Goal: Task Accomplishment & Management: Use online tool/utility

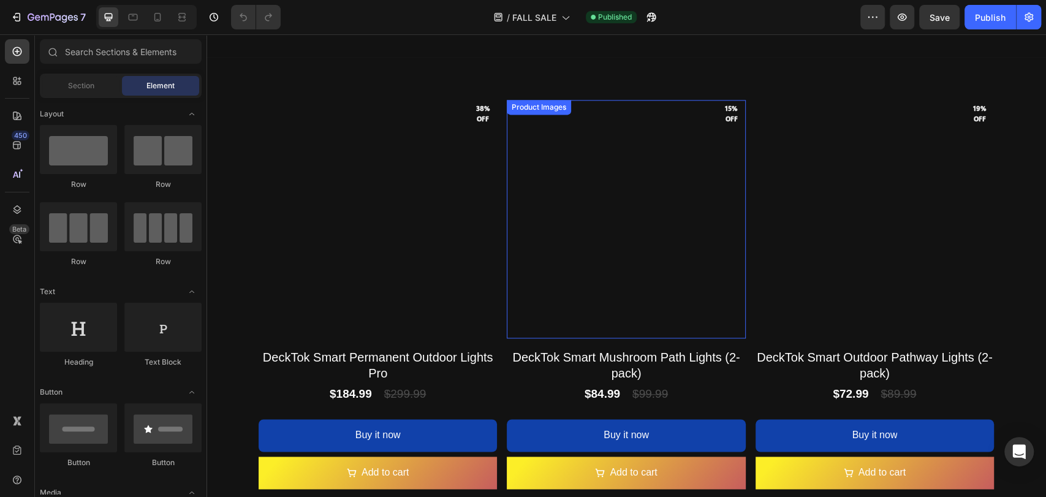
scroll to position [1089, 0]
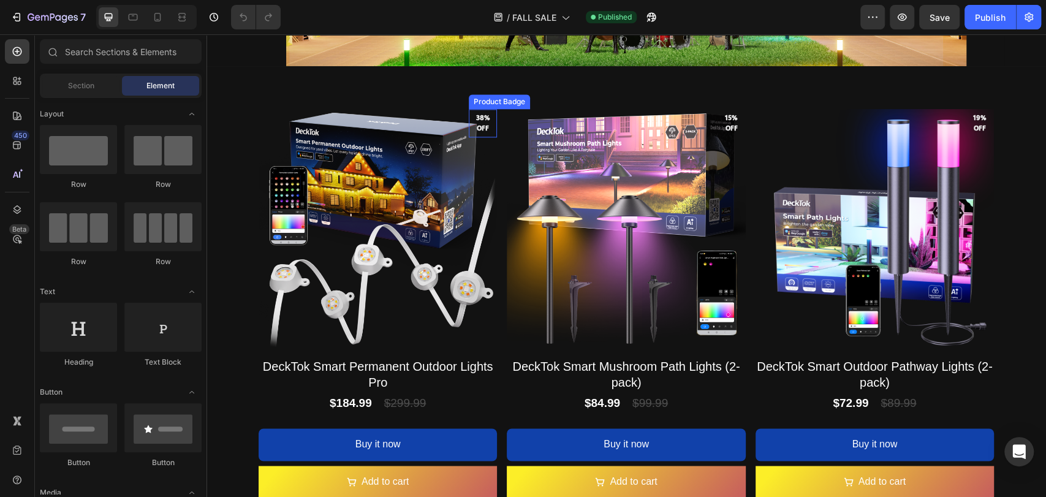
click at [482, 128] on pre "38% off" at bounding box center [483, 123] width 28 height 30
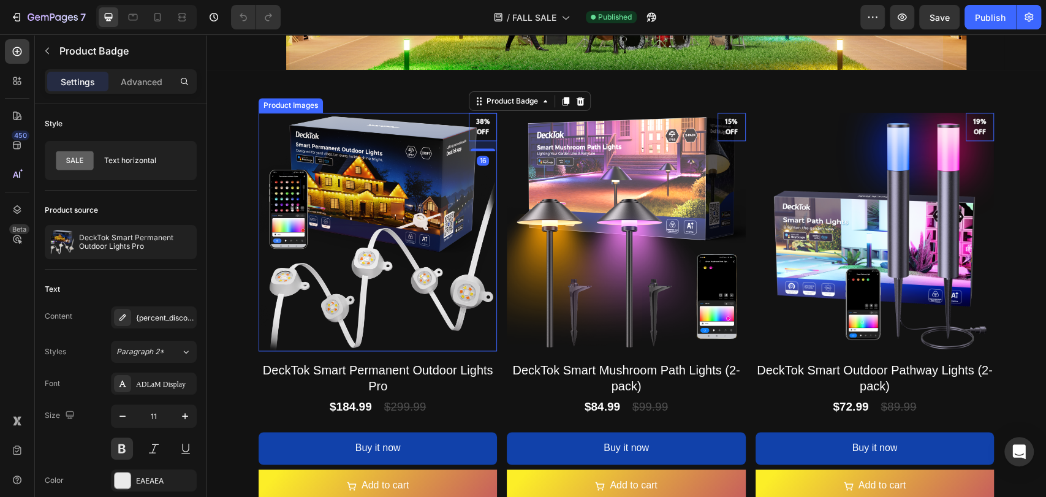
click at [490, 153] on img at bounding box center [378, 232] width 238 height 238
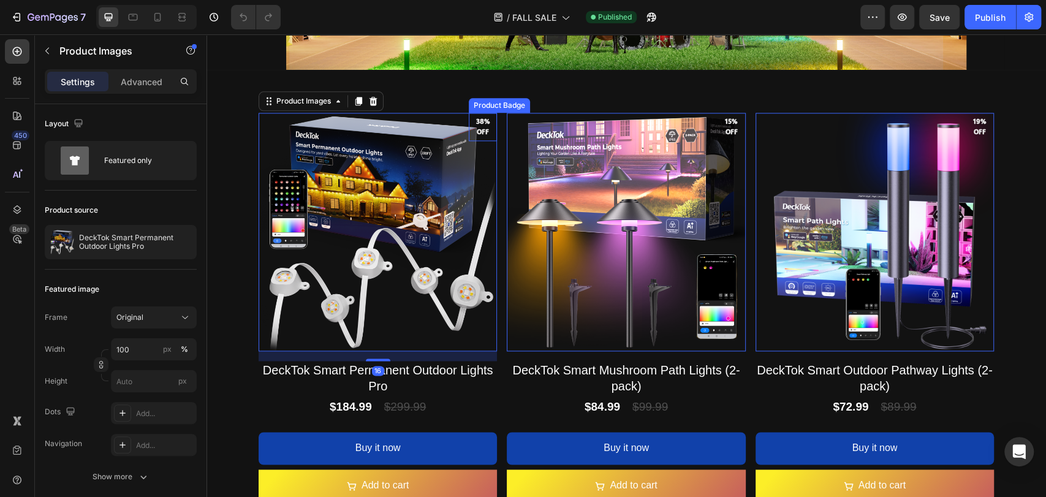
click at [481, 135] on pre "38% off" at bounding box center [483, 127] width 28 height 30
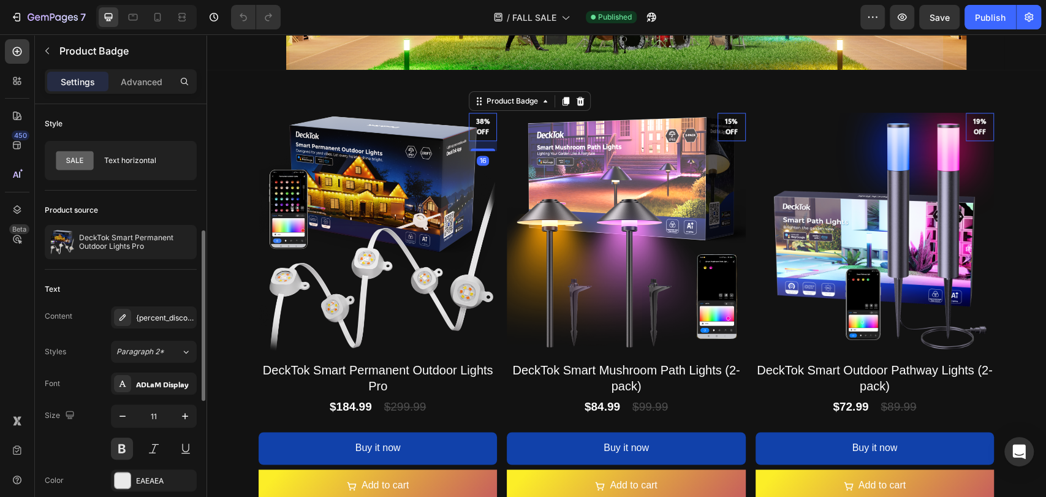
scroll to position [91, 0]
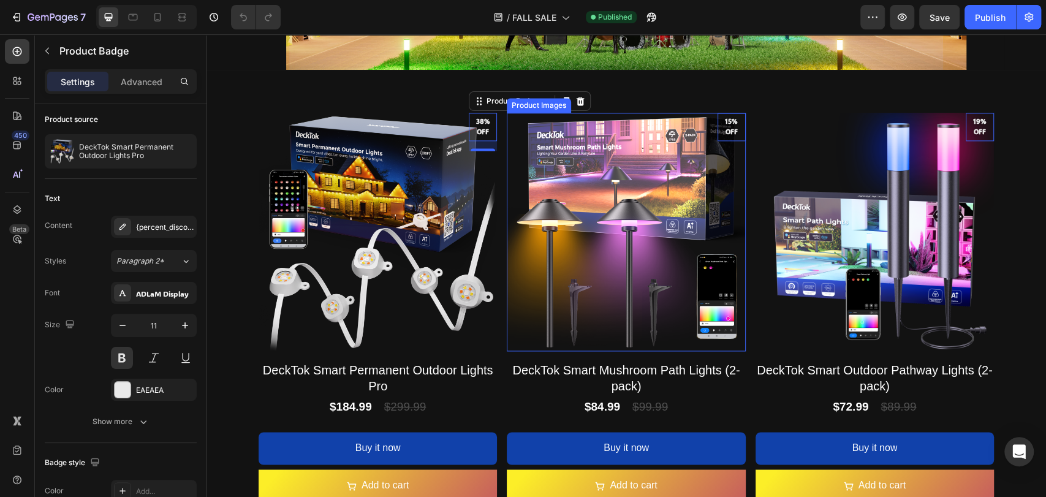
click at [651, 138] on img at bounding box center [626, 232] width 238 height 238
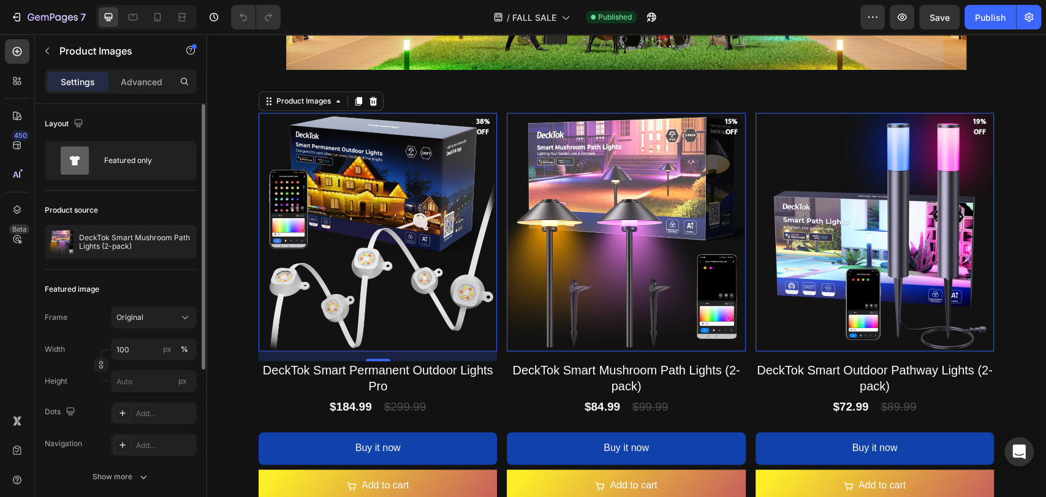
click at [435, 192] on img at bounding box center [378, 232] width 238 height 238
click at [479, 134] on pre "38% off" at bounding box center [483, 127] width 28 height 30
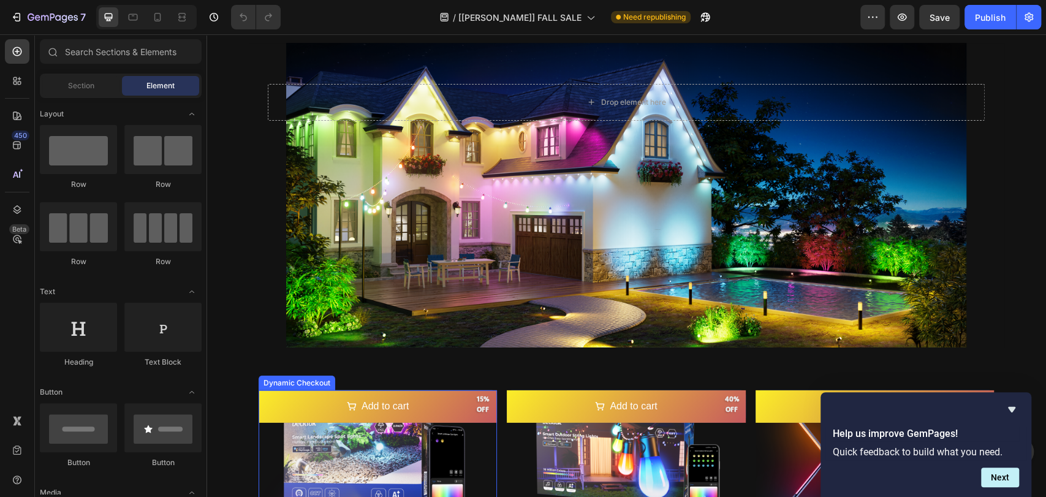
scroll to position [2748, 0]
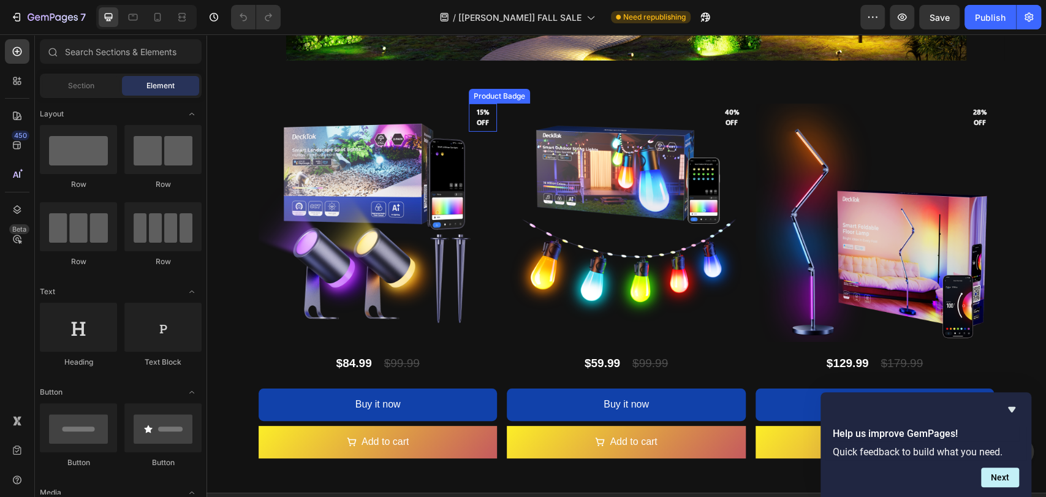
drag, startPoint x: 477, startPoint y: 113, endPoint x: 484, endPoint y: 122, distance: 11.8
click at [477, 112] on pre "15% off" at bounding box center [483, 117] width 28 height 30
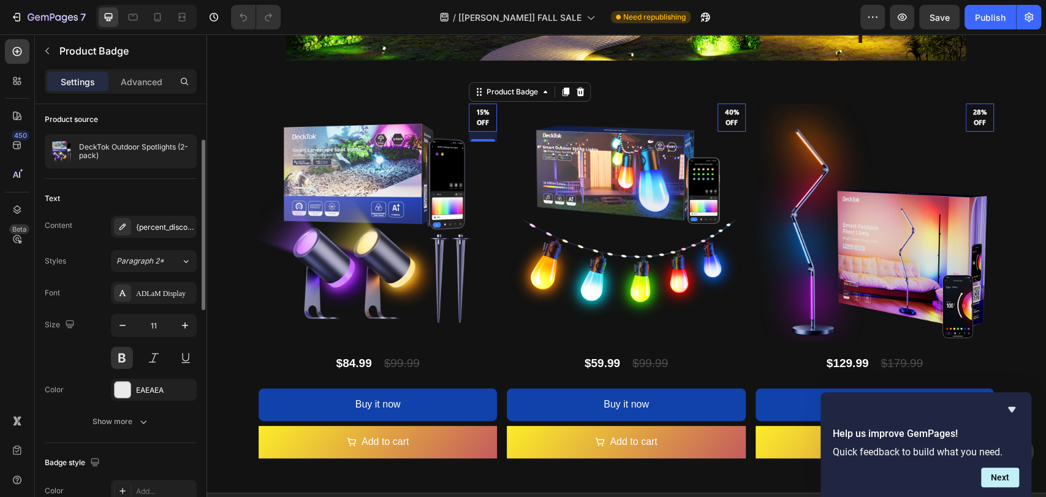
scroll to position [273, 0]
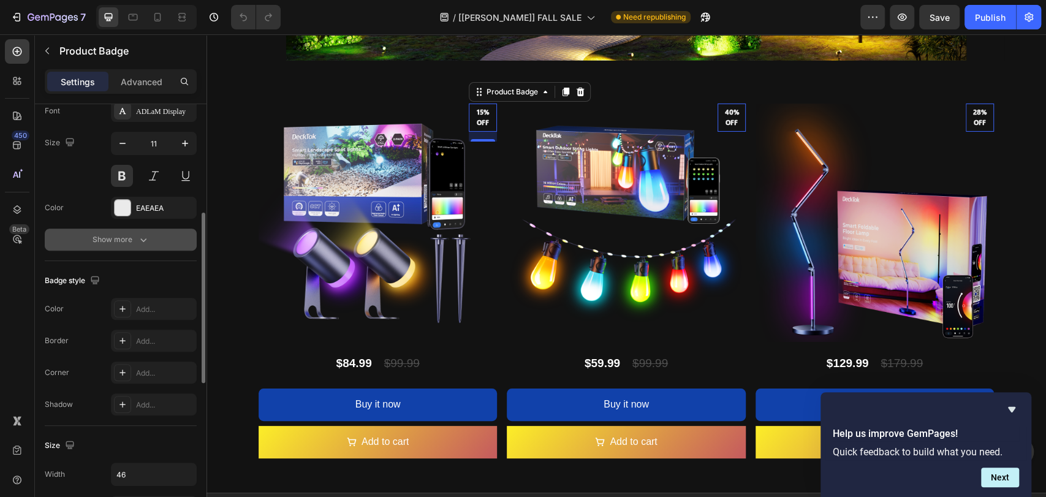
click at [137, 241] on icon "button" at bounding box center [143, 239] width 12 height 12
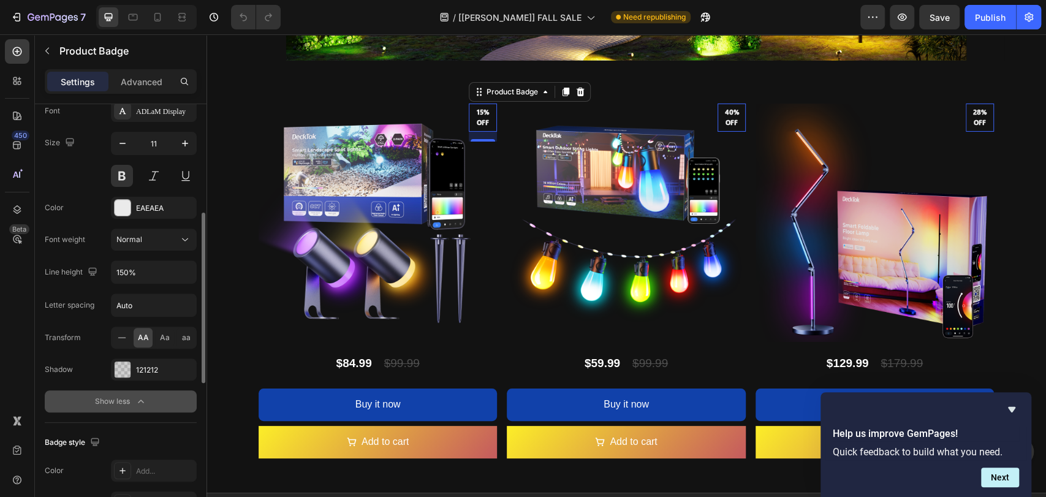
click at [476, 105] on pre "15% off" at bounding box center [483, 117] width 28 height 30
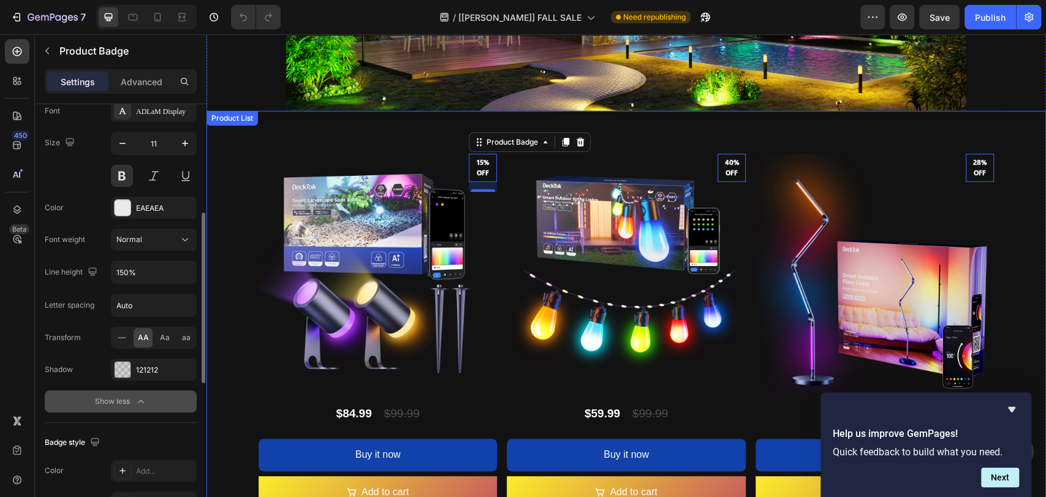
scroll to position [2657, 0]
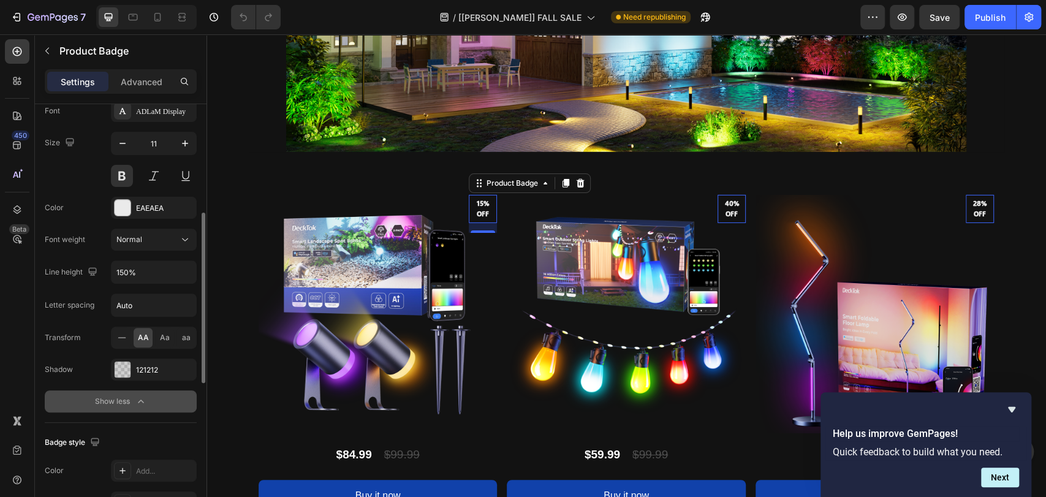
click at [479, 203] on pre "15% off" at bounding box center [483, 209] width 28 height 30
click at [130, 401] on div "Show less" at bounding box center [121, 401] width 52 height 12
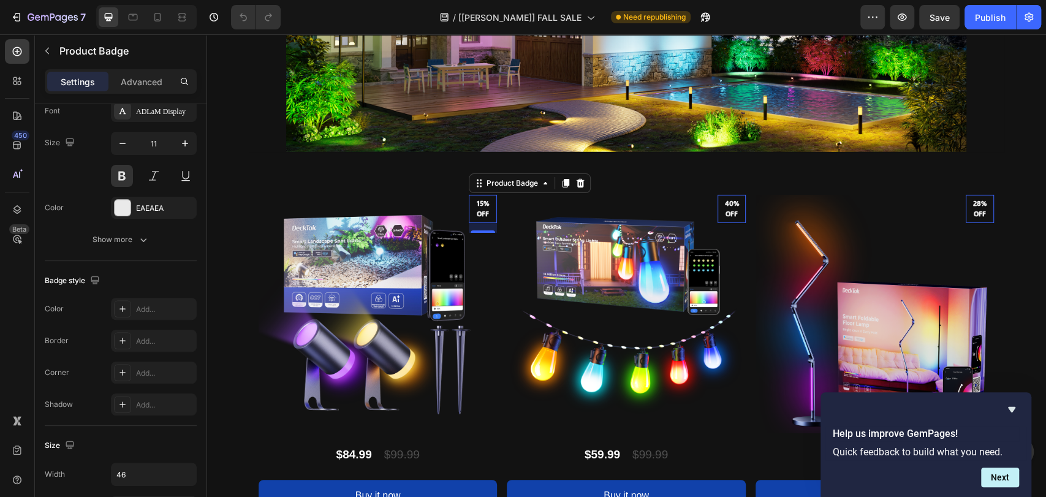
click at [137, 239] on icon "button" at bounding box center [143, 239] width 12 height 12
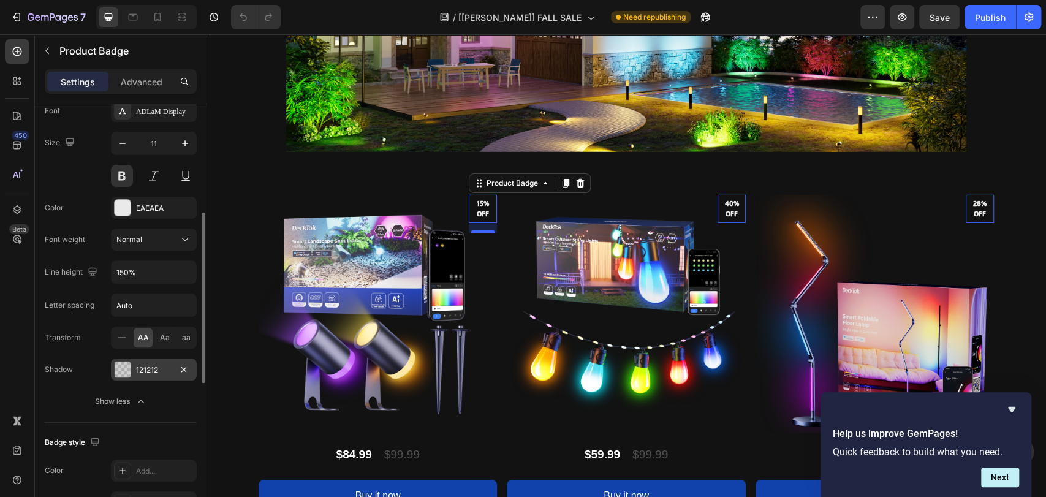
click at [124, 368] on div at bounding box center [123, 369] width 16 height 16
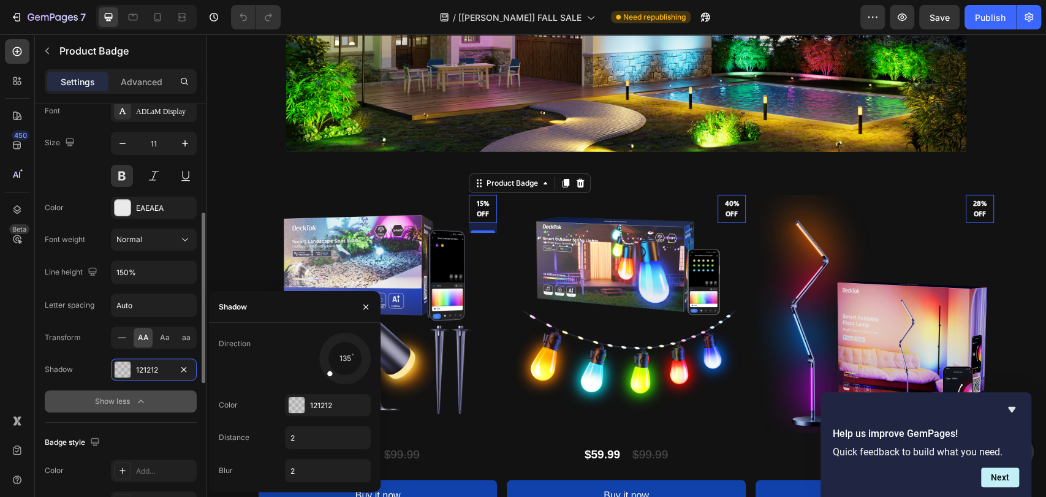
click at [129, 401] on div "Show less" at bounding box center [121, 401] width 52 height 12
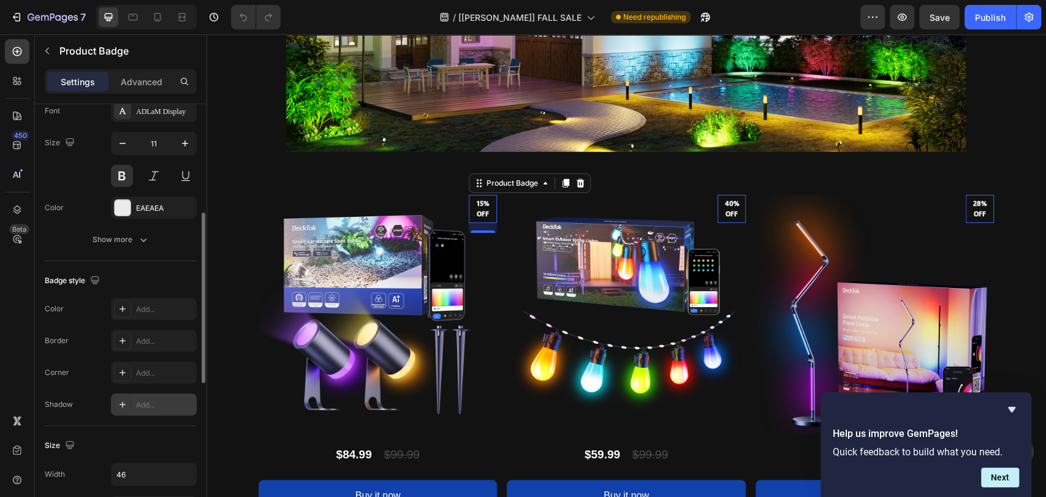
scroll to position [363, 0]
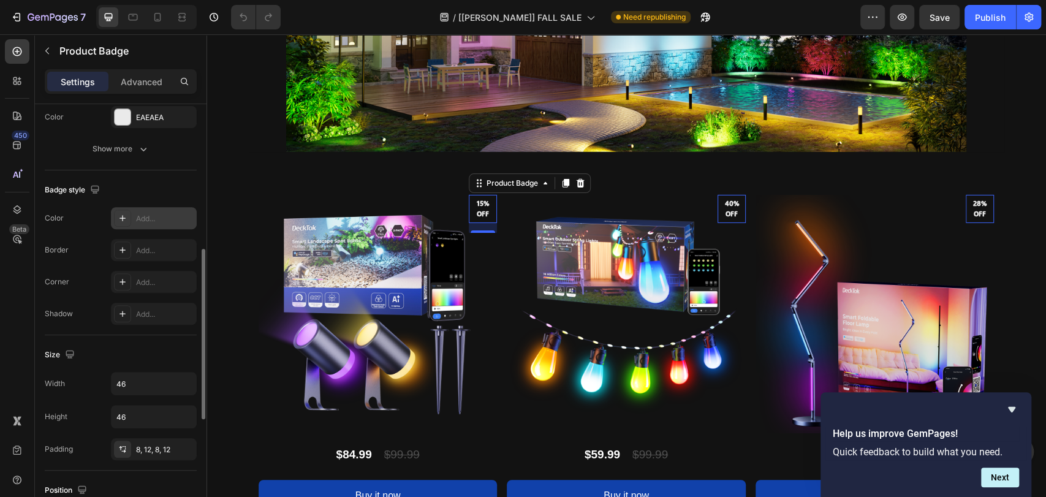
click at [120, 219] on icon at bounding box center [123, 218] width 10 height 10
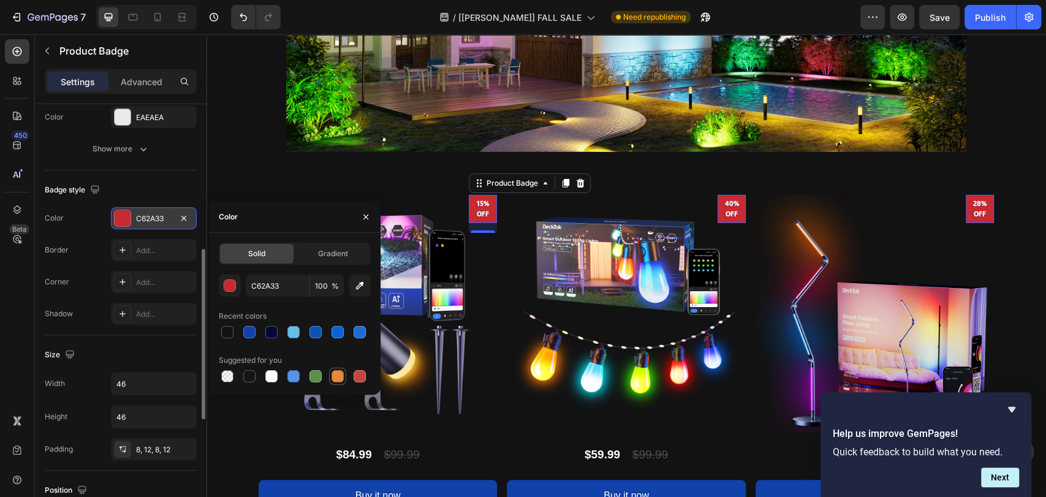
click at [336, 374] on div at bounding box center [337, 376] width 12 height 12
type input "E4893A"
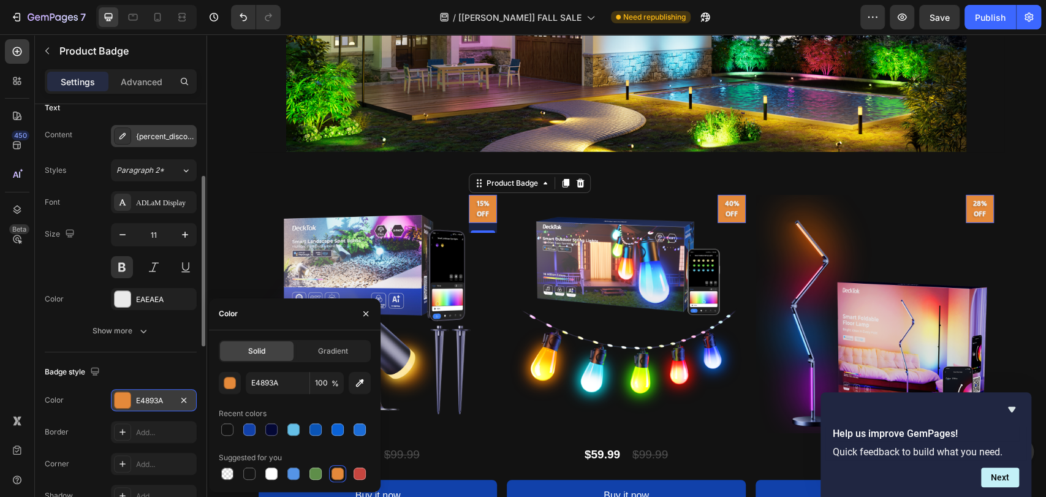
scroll to position [0, 0]
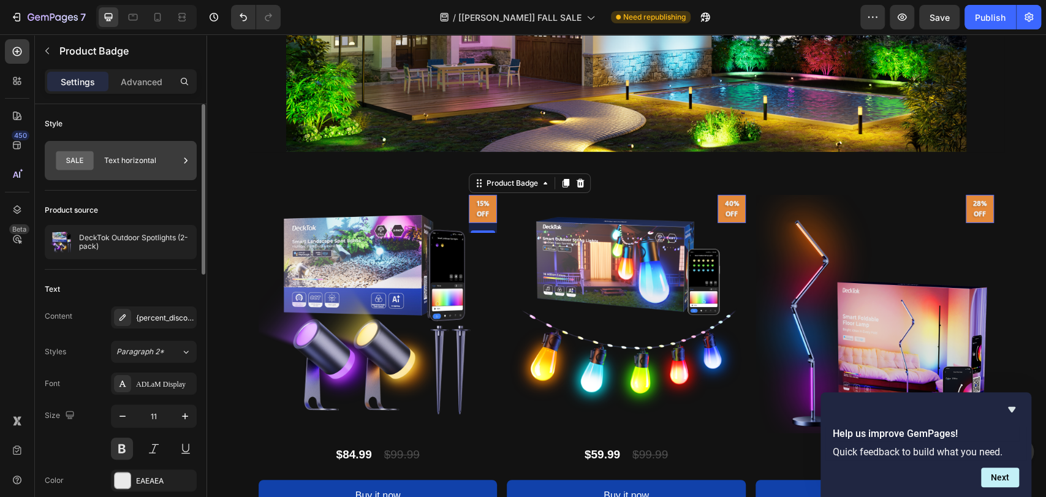
click at [146, 165] on div "Text horizontal" at bounding box center [141, 160] width 75 height 28
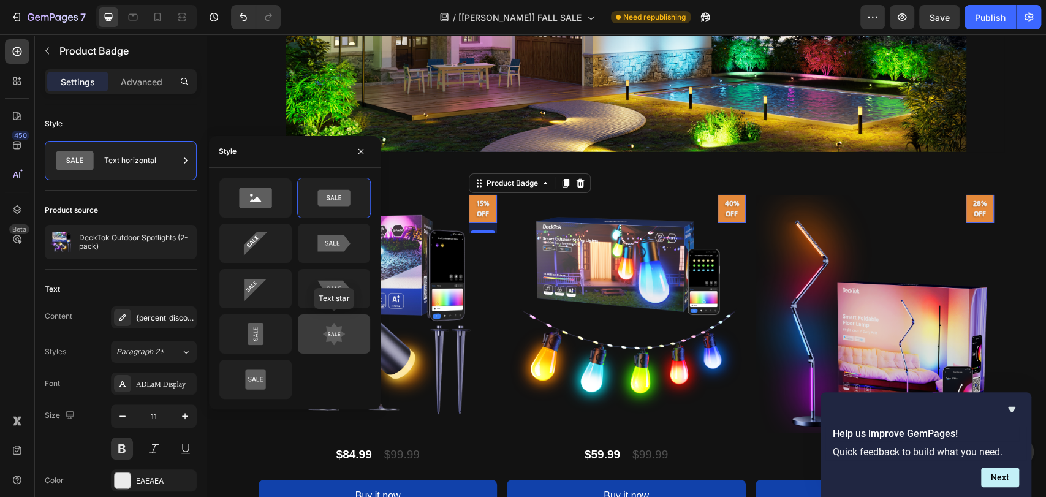
click at [326, 331] on icon at bounding box center [334, 333] width 23 height 23
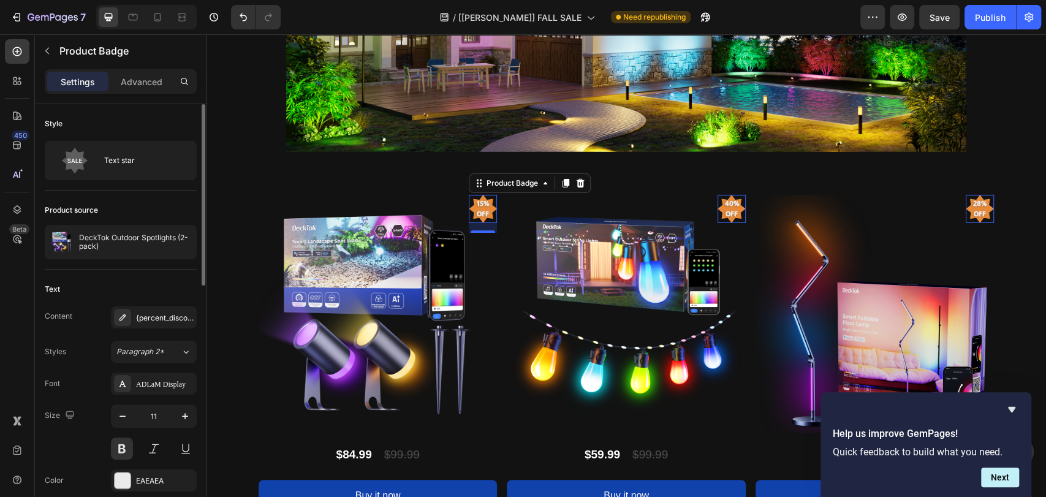
click at [158, 123] on div "Style" at bounding box center [121, 124] width 152 height 20
click at [160, 12] on icon at bounding box center [157, 17] width 12 height 12
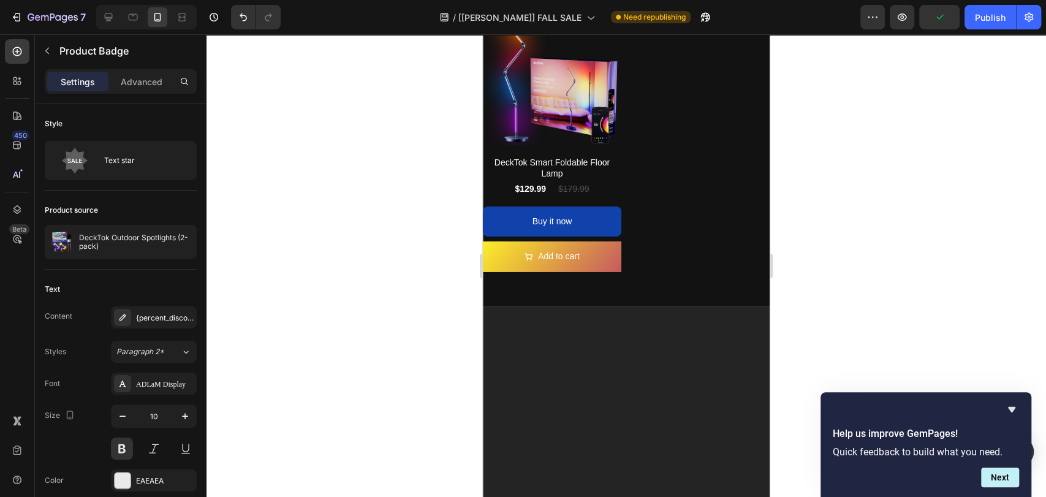
scroll to position [2415, 0]
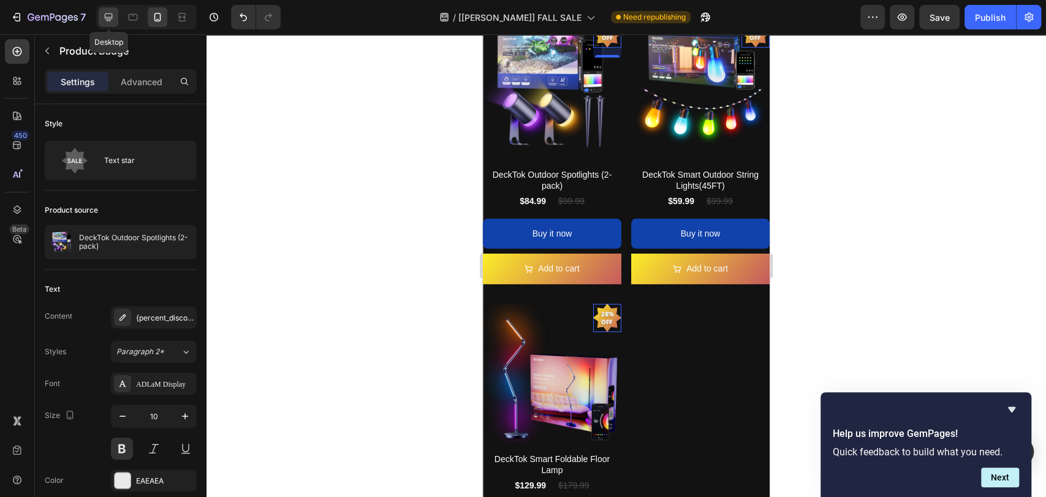
click at [110, 20] on icon at bounding box center [108, 17] width 12 height 12
type input "11"
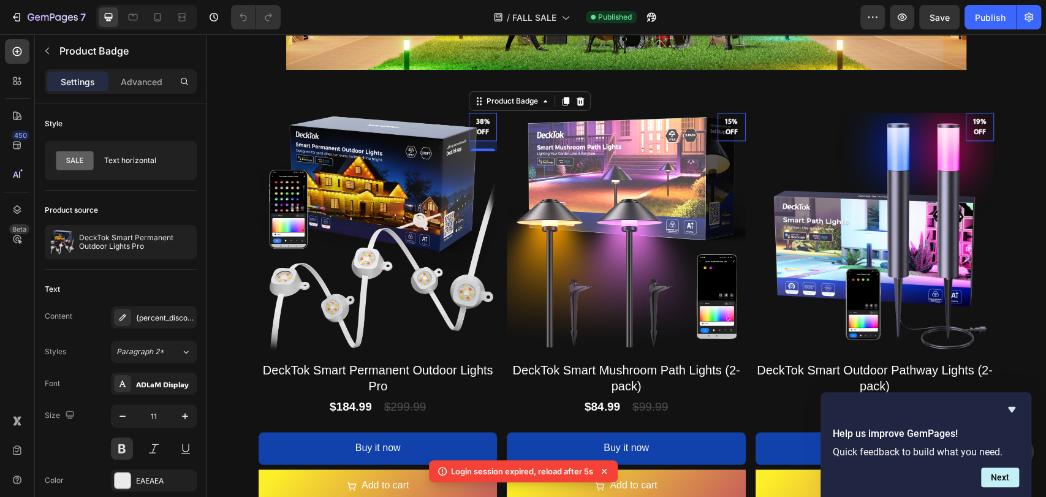
click at [474, 124] on pre "38% off" at bounding box center [483, 127] width 28 height 30
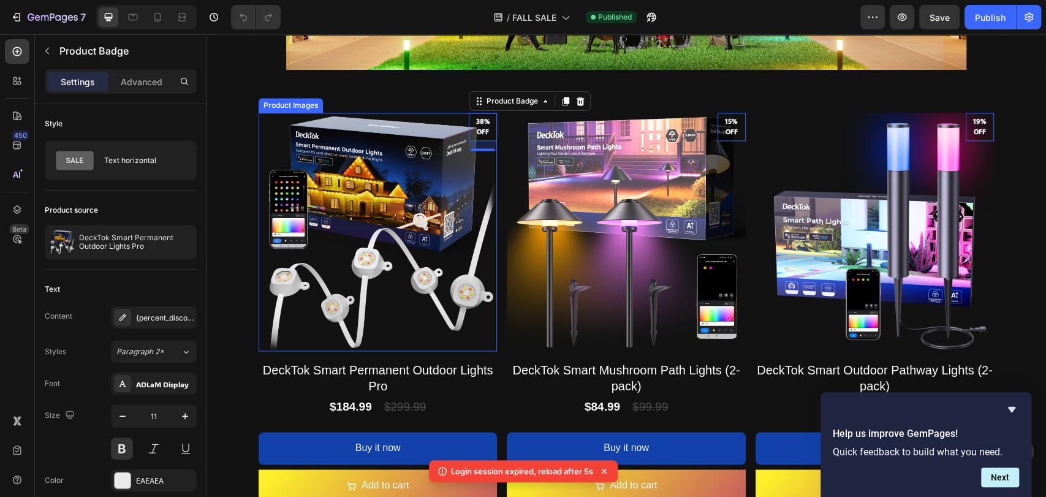
click at [489, 153] on img at bounding box center [378, 232] width 238 height 238
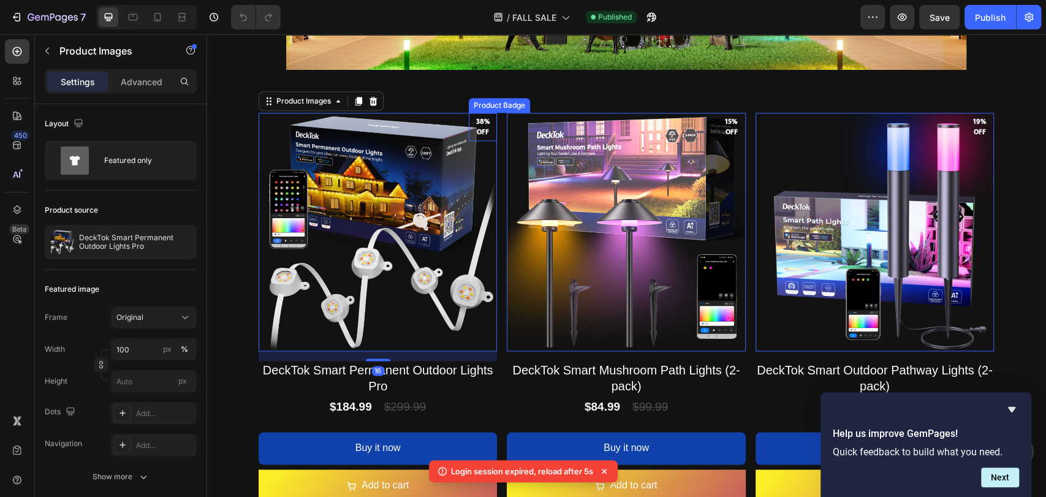
click at [476, 132] on pre "38% off" at bounding box center [483, 127] width 28 height 30
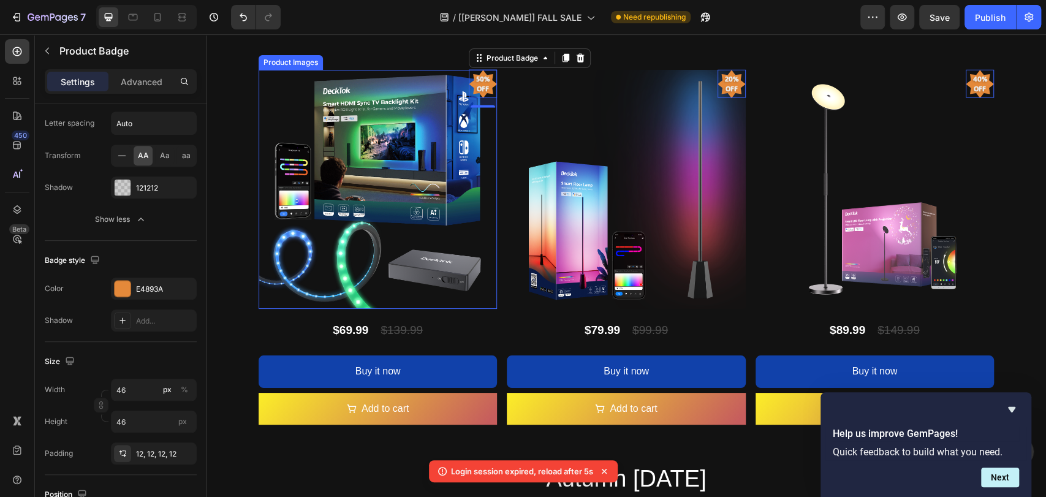
scroll to position [1513, 0]
